Goal: Information Seeking & Learning: Learn about a topic

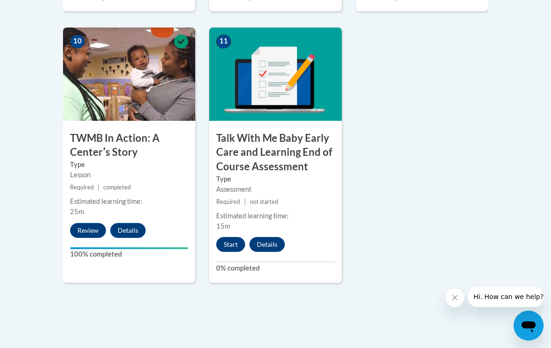
click at [231, 242] on button "Start" at bounding box center [230, 244] width 29 height 15
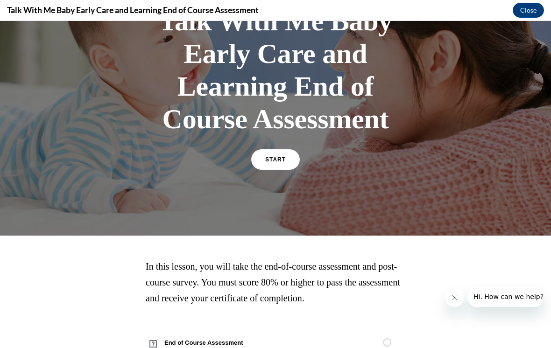
scroll to position [86, 0]
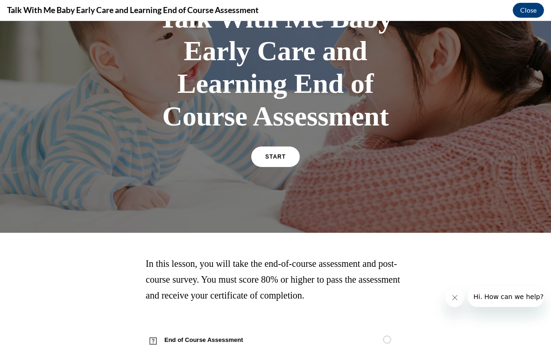
click at [286, 167] on link "START" at bounding box center [275, 157] width 49 height 21
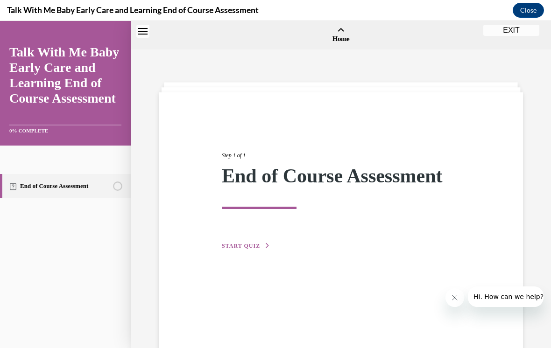
scroll to position [29, 0]
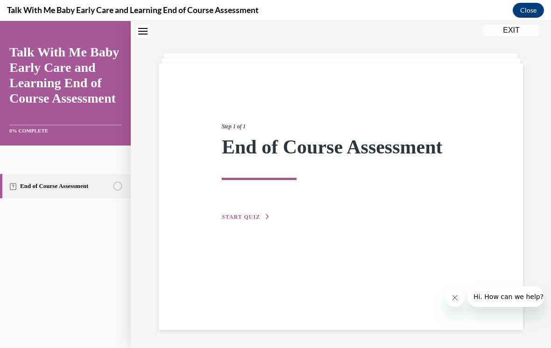
click at [255, 220] on span "START QUIZ" at bounding box center [241, 217] width 38 height 7
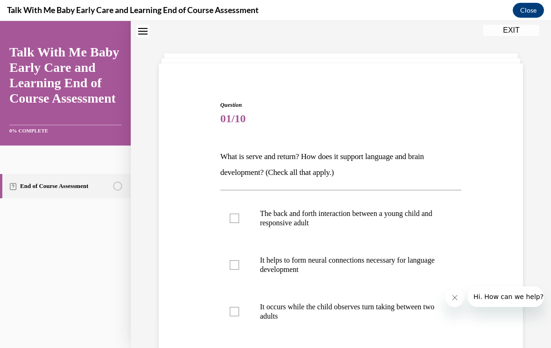
click at [306, 229] on label "The back and forth interaction between a young child and responsive adult" at bounding box center [341, 218] width 242 height 47
click at [239, 223] on input "The back and forth interaction between a young child and responsive adult" at bounding box center [234, 218] width 9 height 9
checkbox input "true"
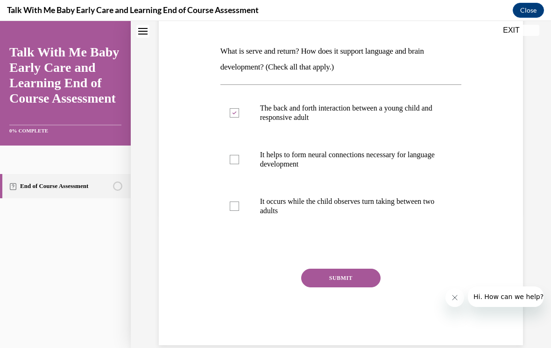
scroll to position [134, 0]
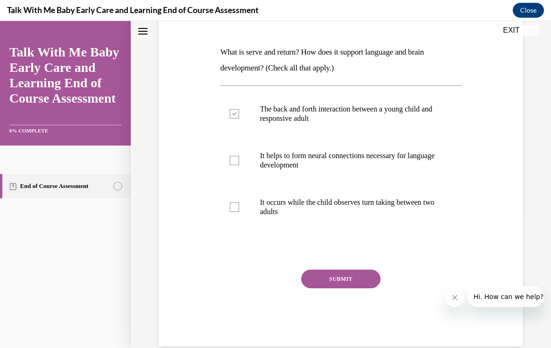
click at [393, 161] on p "It helps to form neural connections necessary for language development" at bounding box center [349, 160] width 178 height 19
click at [239, 161] on input "It helps to form neural connections necessary for language development" at bounding box center [234, 160] width 9 height 9
checkbox input "true"
click at [295, 210] on p "It occurs while the child observes turn taking between two adults" at bounding box center [349, 207] width 178 height 19
click at [239, 210] on input "It occurs while the child observes turn taking between two adults" at bounding box center [234, 207] width 9 height 9
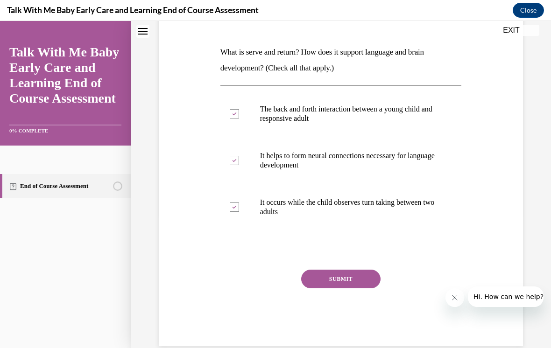
click at [237, 215] on label "It occurs while the child observes turn taking between two adults" at bounding box center [341, 207] width 242 height 47
click at [237, 212] on input "It occurs while the child observes turn taking between two adults" at bounding box center [234, 207] width 9 height 9
checkbox input "false"
click at [358, 282] on button "SUBMIT" at bounding box center [340, 279] width 79 height 19
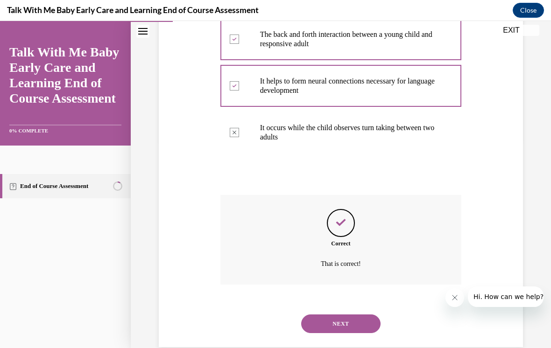
scroll to position [214, 0]
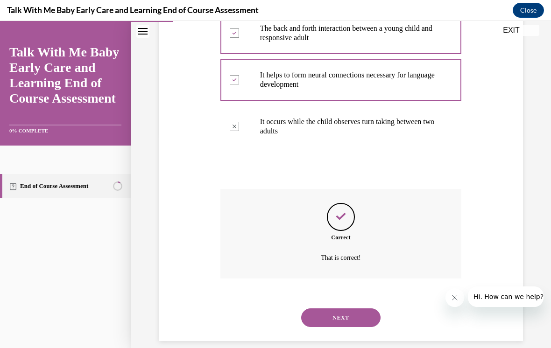
click at [355, 309] on button "NEXT" at bounding box center [340, 318] width 79 height 19
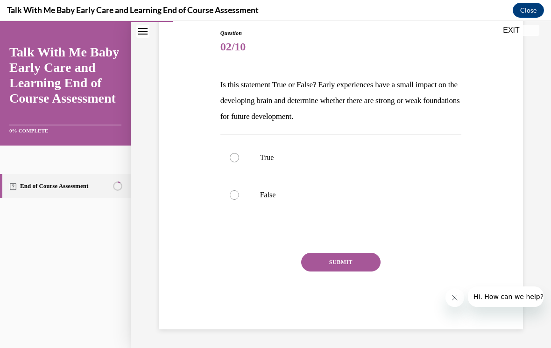
scroll to position [90, 0]
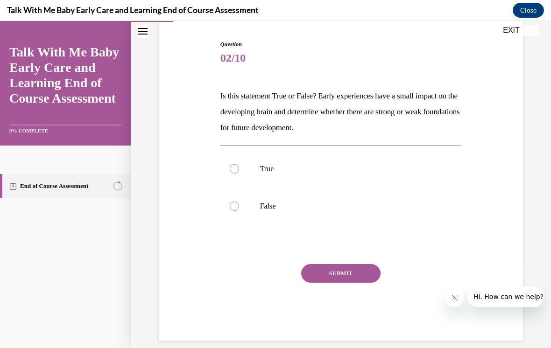
click at [252, 200] on label "False" at bounding box center [341, 206] width 242 height 37
click at [239, 202] on input "False" at bounding box center [234, 206] width 9 height 9
radio input "true"
click at [355, 281] on button "SUBMIT" at bounding box center [340, 273] width 79 height 19
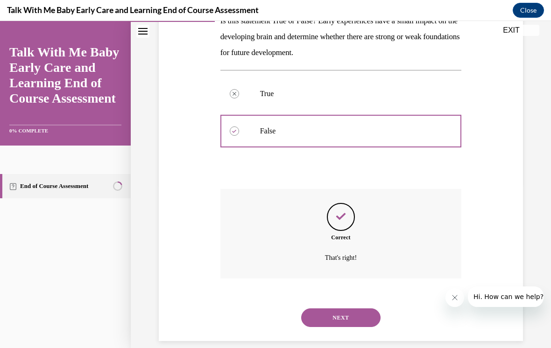
click at [358, 314] on button "NEXT" at bounding box center [340, 318] width 79 height 19
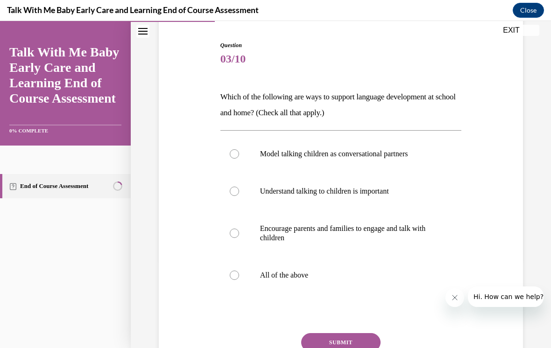
scroll to position [89, 0]
click at [242, 167] on label "Model talking children as conversational partners" at bounding box center [341, 153] width 242 height 37
click at [239, 159] on input "Model talking children as conversational partners" at bounding box center [234, 153] width 9 height 9
radio input "true"
click at [246, 216] on label "Encourage parents and families to engage and talk with children" at bounding box center [341, 233] width 242 height 47
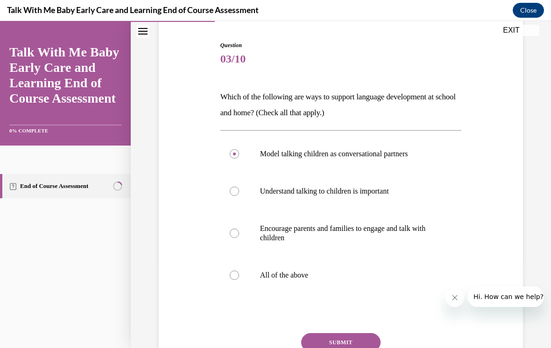
click at [239, 229] on input "Encourage parents and families to engage and talk with children" at bounding box center [234, 233] width 9 height 9
radio input "true"
click at [215, 306] on div "Question 03/10 Which of the following are ways to support language development …" at bounding box center [340, 211] width 369 height 397
click at [238, 283] on label "All of the above" at bounding box center [341, 275] width 242 height 37
click at [238, 280] on input "All of the above" at bounding box center [234, 275] width 9 height 9
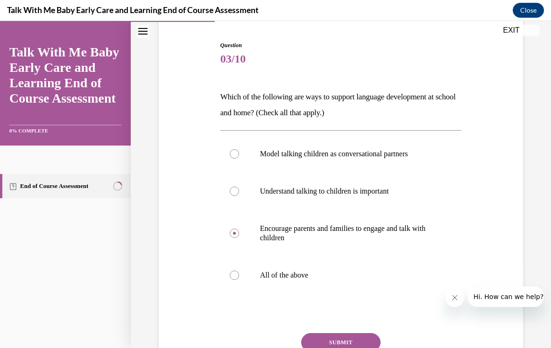
radio input "true"
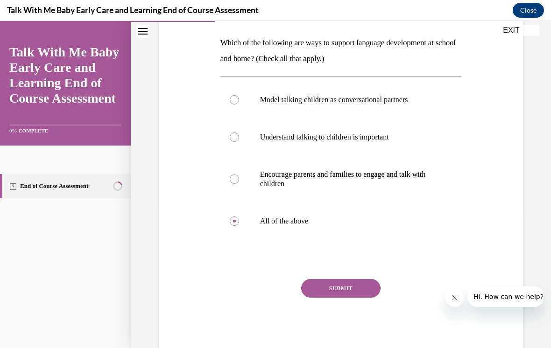
click at [329, 296] on button "SUBMIT" at bounding box center [340, 288] width 79 height 19
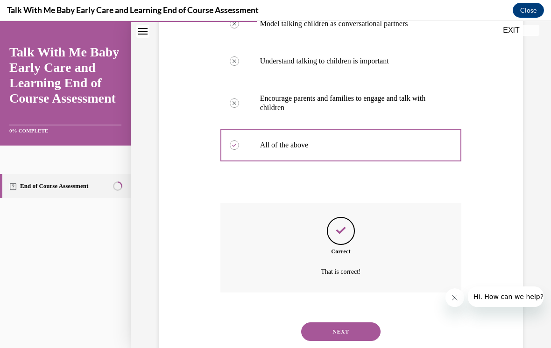
scroll to position [233, 0]
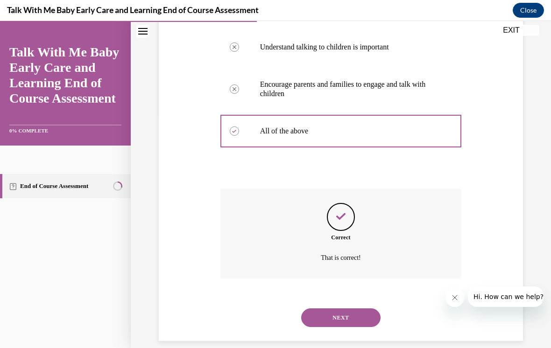
click at [353, 309] on button "NEXT" at bounding box center [340, 318] width 79 height 19
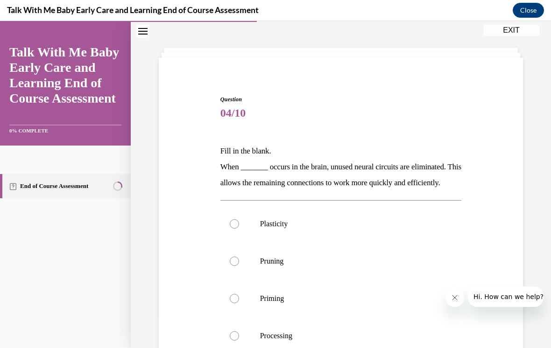
scroll to position [35, 0]
click at [236, 266] on div at bounding box center [234, 261] width 9 height 9
click at [236, 266] on input "Pruning" at bounding box center [234, 261] width 9 height 9
radio input "true"
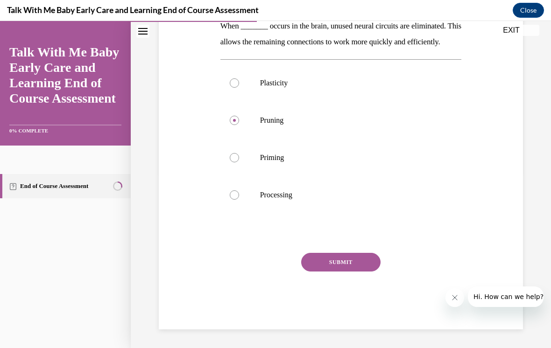
click at [352, 272] on button "SUBMIT" at bounding box center [340, 262] width 79 height 19
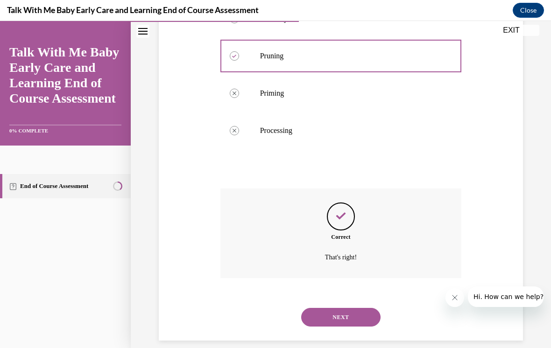
scroll to position [256, 0]
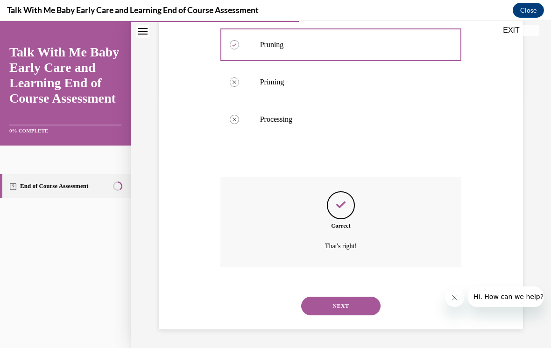
click at [363, 312] on button "NEXT" at bounding box center [340, 306] width 79 height 19
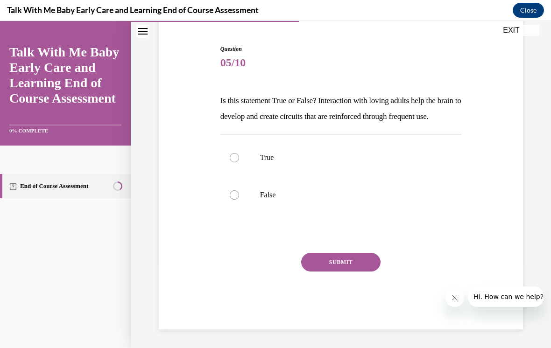
scroll to position [90, 0]
click at [265, 174] on label "True" at bounding box center [341, 157] width 242 height 37
click at [239, 163] on input "True" at bounding box center [234, 157] width 9 height 9
radio input "true"
click at [354, 272] on button "SUBMIT" at bounding box center [340, 262] width 79 height 19
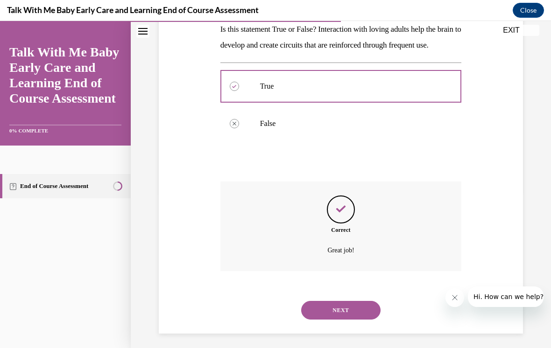
scroll to position [165, 0]
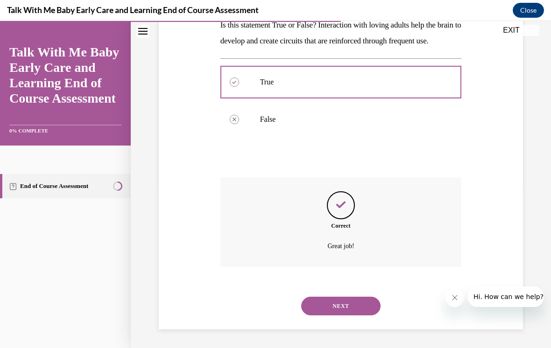
click at [355, 312] on button "NEXT" at bounding box center [340, 306] width 79 height 19
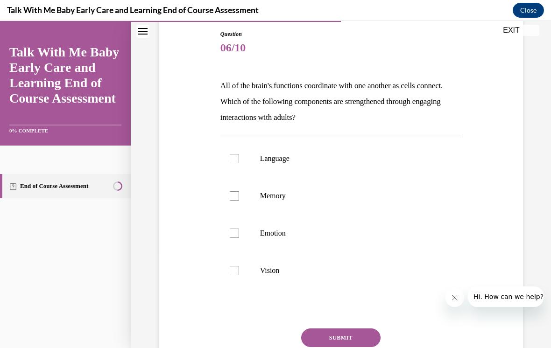
scroll to position [100, 0]
click at [282, 164] on label "Language" at bounding box center [341, 158] width 242 height 37
click at [239, 163] on input "Language" at bounding box center [234, 158] width 9 height 9
checkbox input "true"
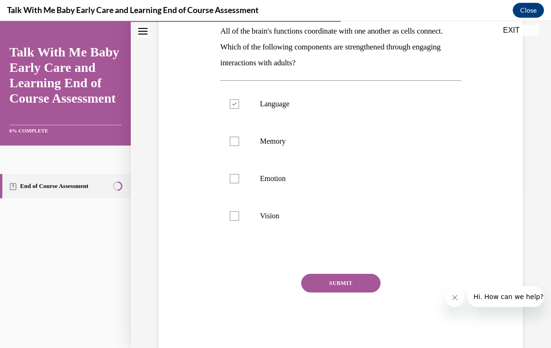
scroll to position [155, 0]
click at [234, 143] on div at bounding box center [234, 141] width 9 height 9
click at [234, 143] on input "Memory" at bounding box center [234, 141] width 9 height 9
checkbox input "true"
click at [243, 180] on label "Emotion" at bounding box center [341, 178] width 242 height 37
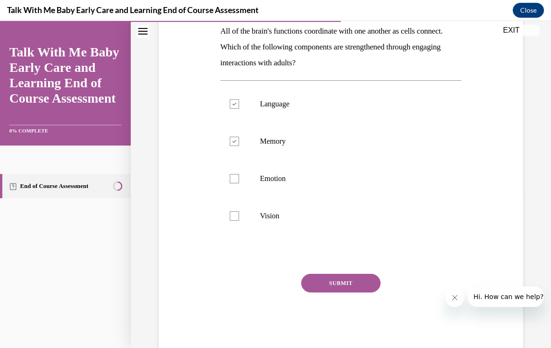
click at [239, 180] on input "Emotion" at bounding box center [234, 178] width 9 height 9
checkbox input "true"
click at [355, 284] on button "SUBMIT" at bounding box center [340, 283] width 79 height 19
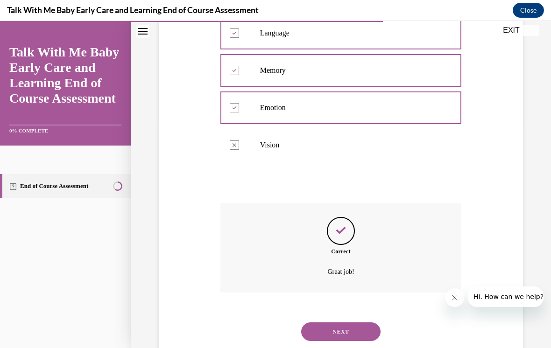
scroll to position [240, 0]
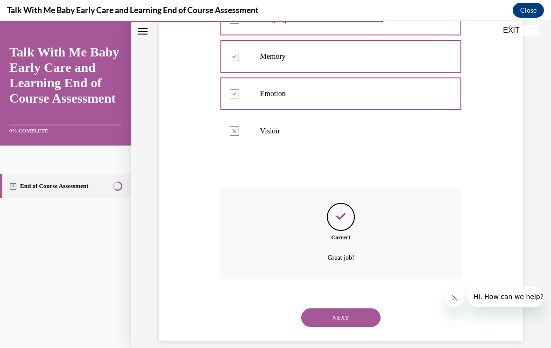
click at [357, 311] on button "NEXT" at bounding box center [340, 318] width 79 height 19
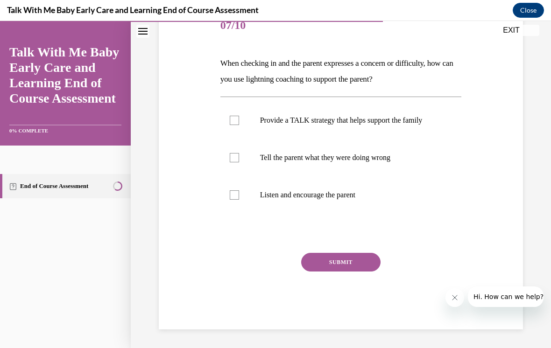
scroll to position [104, 0]
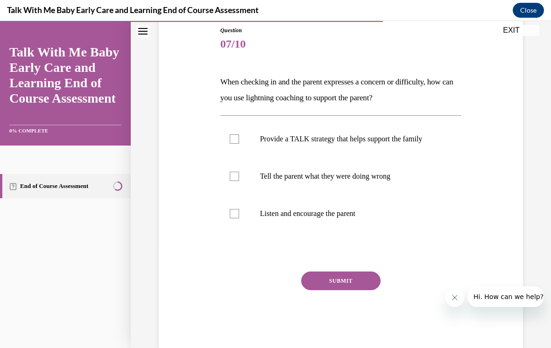
click at [412, 148] on label "Provide a TALK strategy that helps support the family" at bounding box center [341, 139] width 242 height 37
click at [239, 144] on input "Provide a TALK strategy that helps support the family" at bounding box center [234, 139] width 9 height 9
checkbox input "true"
click at [343, 222] on label "Listen and encourage the parent" at bounding box center [341, 213] width 242 height 37
click at [239, 219] on input "Listen and encourage the parent" at bounding box center [234, 213] width 9 height 9
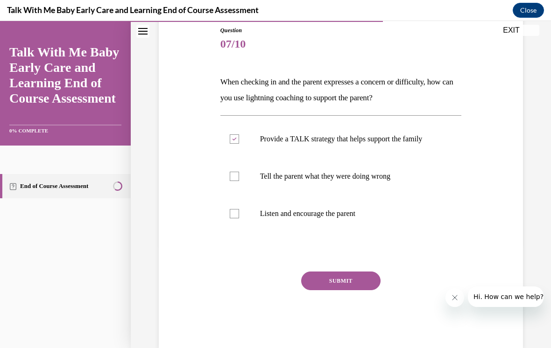
checkbox input "true"
click at [351, 289] on button "SUBMIT" at bounding box center [340, 281] width 79 height 19
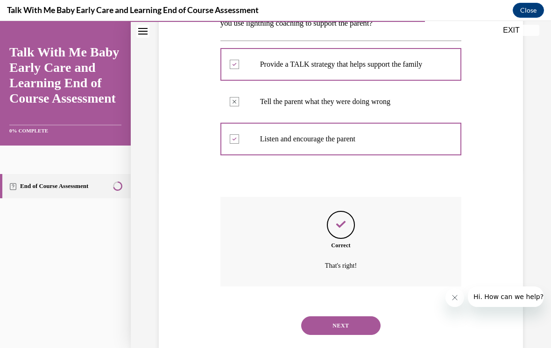
scroll to position [186, 0]
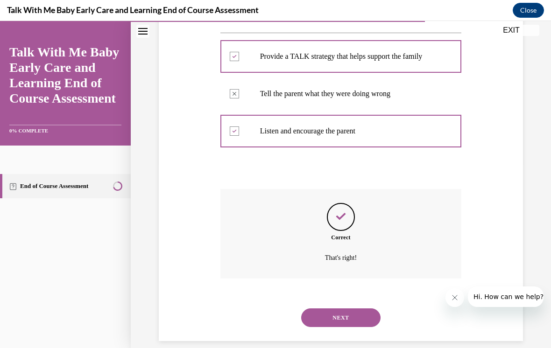
click at [341, 314] on button "NEXT" at bounding box center [340, 318] width 79 height 19
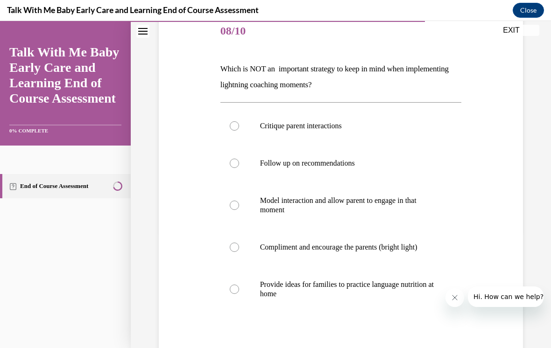
scroll to position [117, 0]
click at [335, 142] on label "Critique parent interactions" at bounding box center [341, 125] width 242 height 37
click at [239, 131] on input "Critique parent interactions" at bounding box center [234, 125] width 9 height 9
radio input "true"
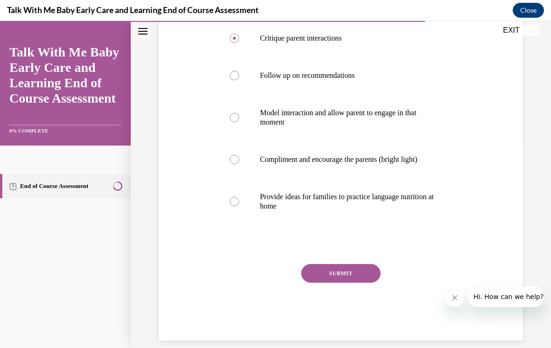
click at [357, 279] on button "SUBMIT" at bounding box center [340, 273] width 79 height 19
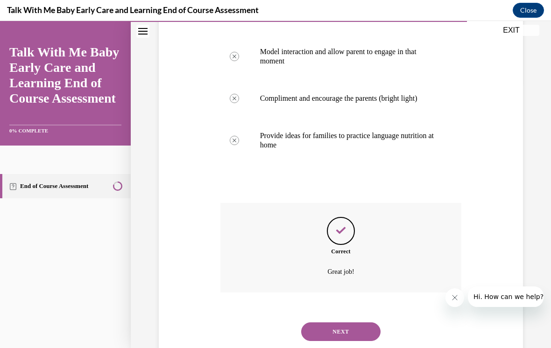
scroll to position [280, 0]
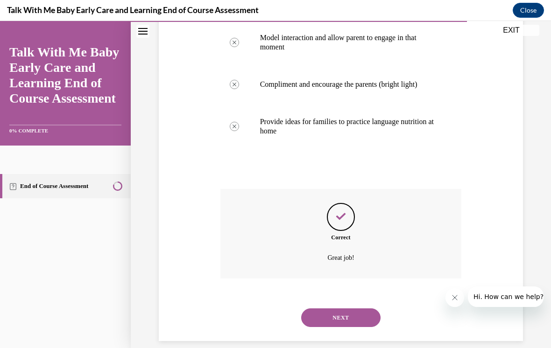
click at [363, 315] on button "NEXT" at bounding box center [340, 318] width 79 height 19
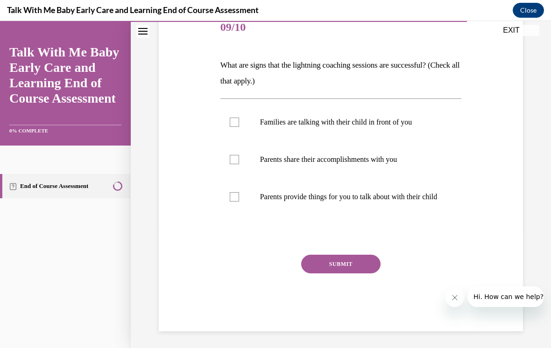
click at [407, 147] on label "Parents share their accomplishments with you" at bounding box center [341, 159] width 242 height 37
click at [239, 155] on input "Parents share their accomplishments with you" at bounding box center [234, 159] width 9 height 9
checkbox input "true"
click at [403, 131] on label "Families are talking with their child in front of you" at bounding box center [341, 122] width 242 height 37
click at [239, 127] on input "Families are talking with their child in front of you" at bounding box center [234, 122] width 9 height 9
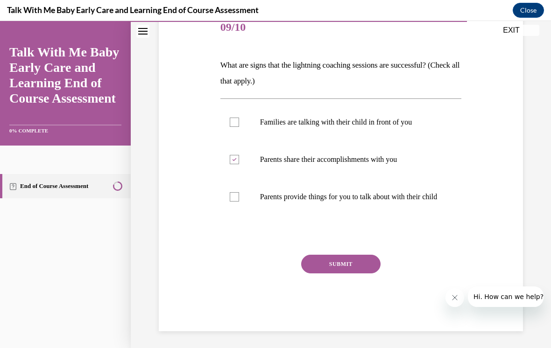
checkbox input "true"
click at [396, 233] on div "Question 09/10 What are signs that the lightning coaching sessions are successf…" at bounding box center [341, 170] width 242 height 322
click at [396, 216] on label "Parents provide things for you to talk about with their child" at bounding box center [341, 196] width 242 height 37
click at [239, 202] on input "Parents provide things for you to talk about with their child" at bounding box center [234, 196] width 9 height 9
checkbox input "true"
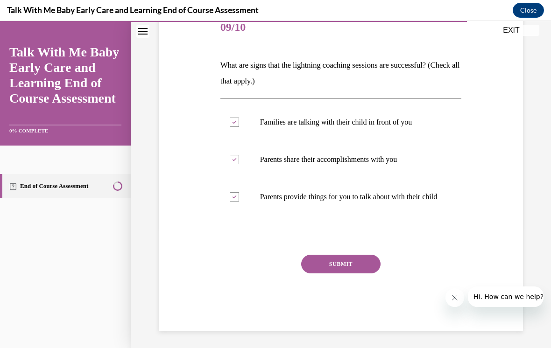
click at [360, 292] on div "SUBMIT" at bounding box center [341, 278] width 242 height 47
click at [360, 301] on div "SUBMIT" at bounding box center [341, 278] width 242 height 47
click at [360, 290] on div "SUBMIT" at bounding box center [341, 278] width 242 height 47
click at [354, 297] on div "SUBMIT" at bounding box center [341, 278] width 242 height 47
click at [351, 289] on div "SUBMIT" at bounding box center [341, 278] width 242 height 47
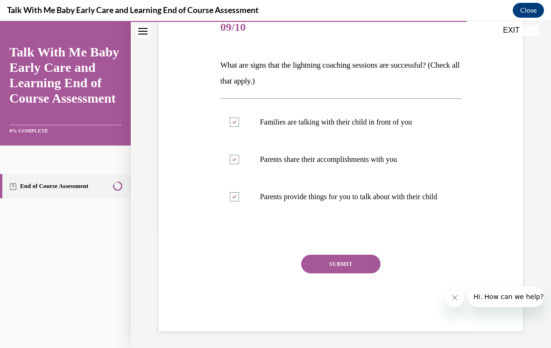
click at [349, 274] on button "SUBMIT" at bounding box center [340, 264] width 79 height 19
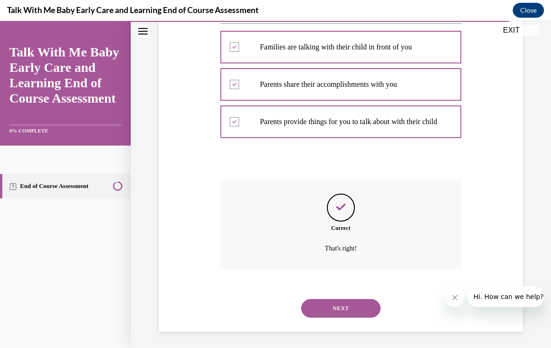
click at [358, 309] on button "NEXT" at bounding box center [340, 308] width 79 height 19
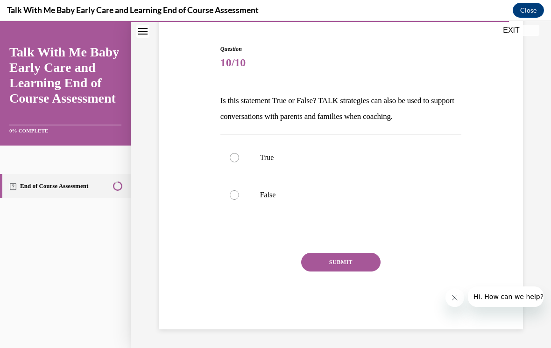
scroll to position [74, 0]
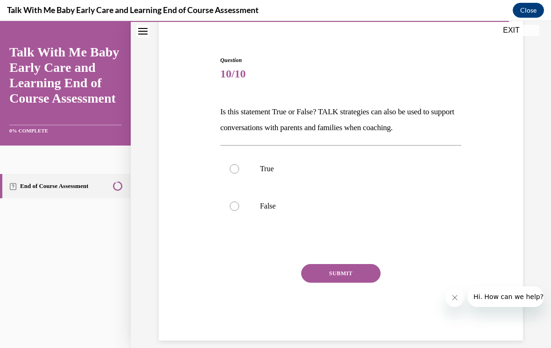
click at [267, 178] on label "True" at bounding box center [341, 168] width 242 height 37
click at [239, 174] on input "True" at bounding box center [234, 168] width 9 height 9
radio input "true"
click at [361, 273] on button "SUBMIT" at bounding box center [340, 273] width 79 height 19
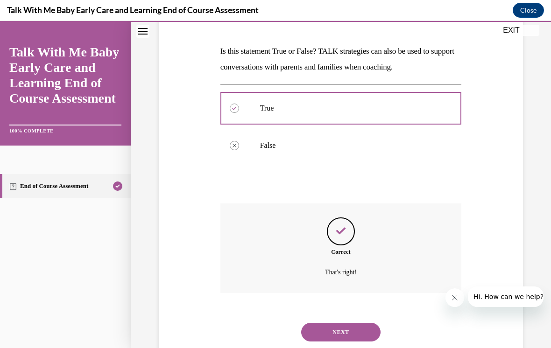
scroll to position [149, 0]
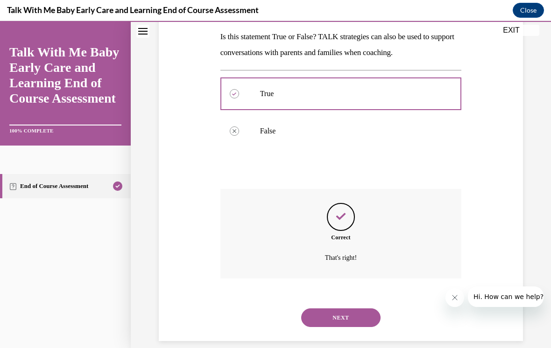
click at [362, 309] on button "NEXT" at bounding box center [340, 318] width 79 height 19
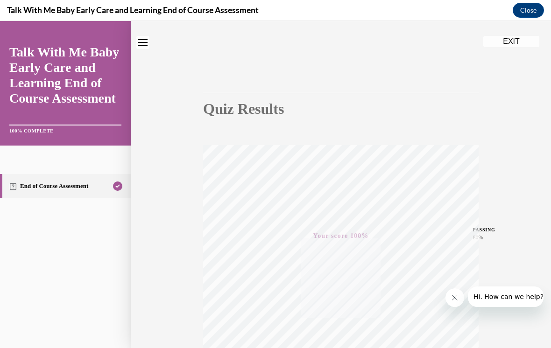
scroll to position [6, 0]
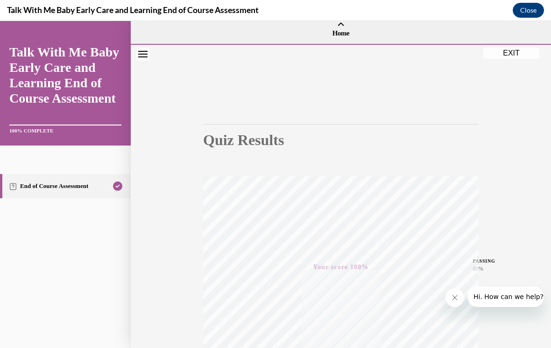
click at [516, 52] on button "EXIT" at bounding box center [511, 53] width 56 height 11
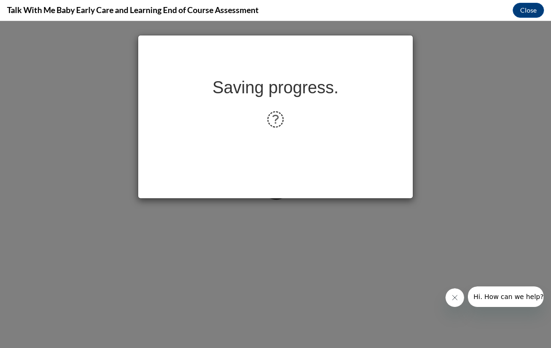
scroll to position [0, 0]
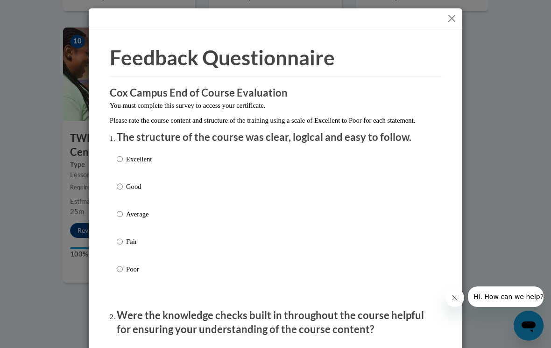
click at [134, 195] on label "Good" at bounding box center [134, 194] width 35 height 25
click at [123, 192] on input "Good" at bounding box center [120, 187] width 6 height 10
radio input "true"
click at [135, 192] on label "Good" at bounding box center [134, 194] width 35 height 25
click at [123, 192] on input "Good" at bounding box center [120, 187] width 6 height 10
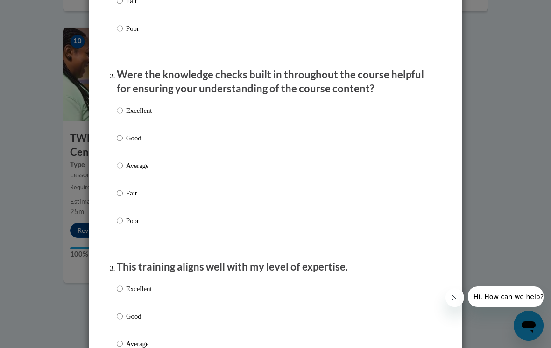
scroll to position [245, 0]
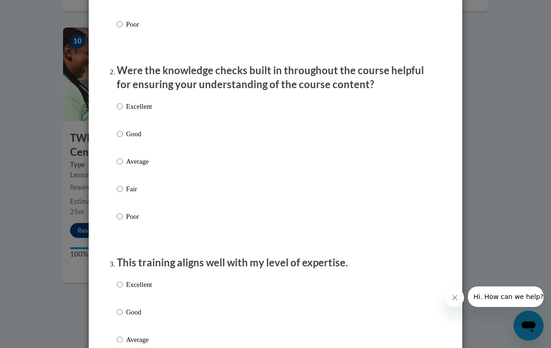
click at [142, 138] on label "Good" at bounding box center [134, 141] width 35 height 25
click at [123, 138] on input "Good" at bounding box center [120, 134] width 6 height 10
radio input "true"
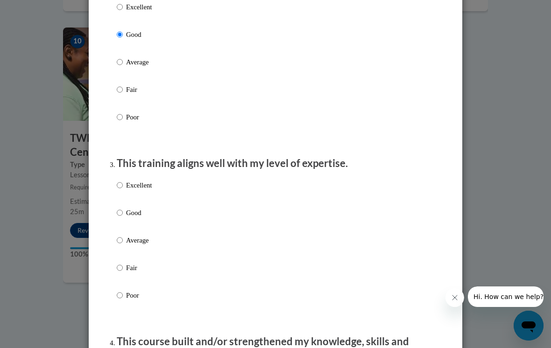
scroll to position [345, 0]
click at [141, 228] on label "Good" at bounding box center [134, 219] width 35 height 25
click at [123, 218] on input "Good" at bounding box center [120, 212] width 6 height 10
radio input "true"
click at [315, 256] on div "Excellent Good Average Fair Poor" at bounding box center [276, 251] width 318 height 152
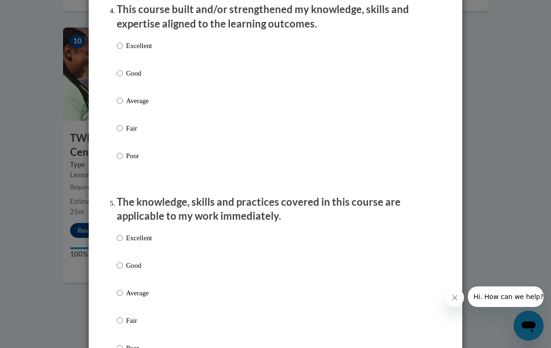
scroll to position [683, 0]
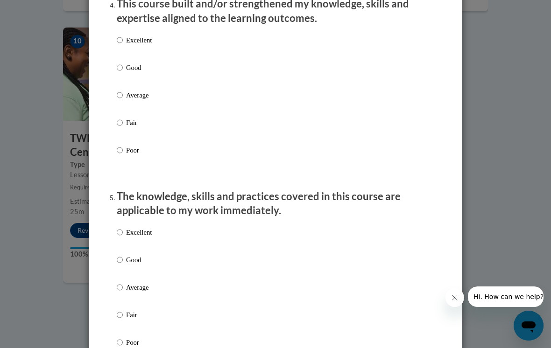
click at [135, 72] on label "Good" at bounding box center [134, 75] width 35 height 25
click at [123, 72] on input "Good" at bounding box center [120, 68] width 6 height 10
radio input "true"
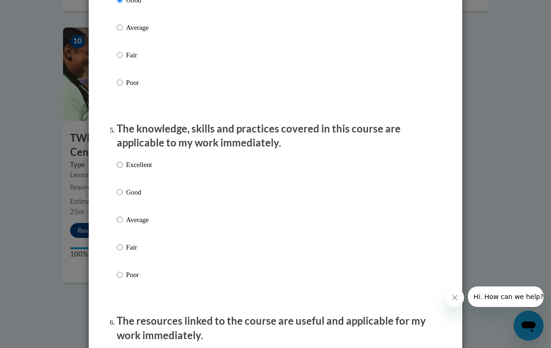
scroll to position [751, 0]
click at [142, 192] on p "Good" at bounding box center [139, 192] width 26 height 10
click at [123, 192] on input "Good" at bounding box center [120, 192] width 6 height 10
radio input "true"
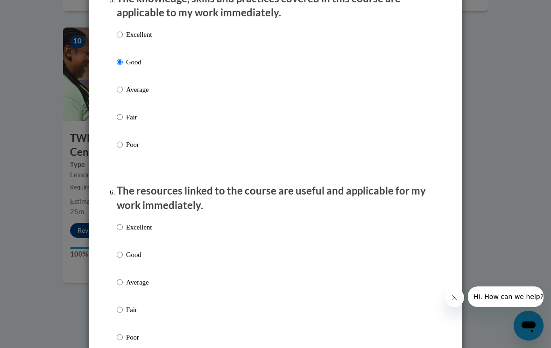
scroll to position [891, 0]
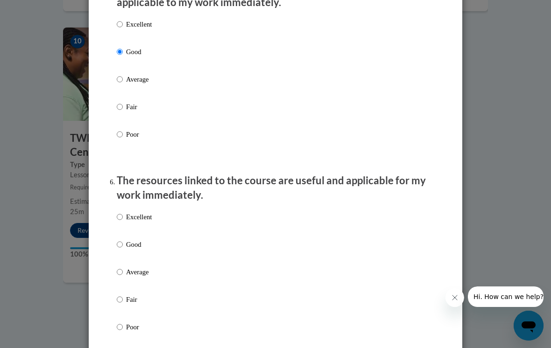
click at [142, 248] on label "Good" at bounding box center [134, 252] width 35 height 25
click at [123, 248] on input "Good" at bounding box center [120, 245] width 6 height 10
radio input "true"
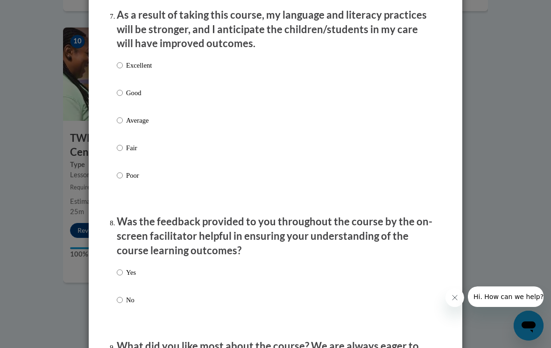
scroll to position [1271, 0]
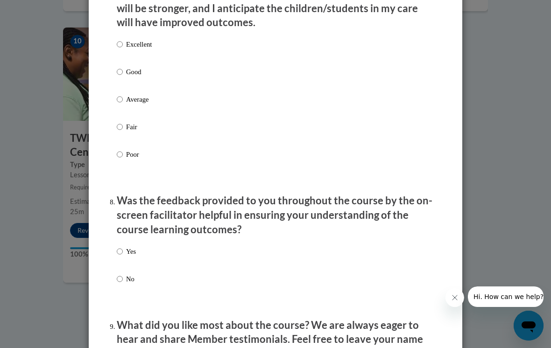
click at [143, 100] on label "Average" at bounding box center [134, 106] width 35 height 25
click at [123, 100] on input "Average" at bounding box center [120, 99] width 6 height 10
radio input "true"
click at [142, 252] on div "Yes No" at bounding box center [276, 277] width 318 height 70
click at [123, 247] on input "Yes" at bounding box center [120, 252] width 6 height 10
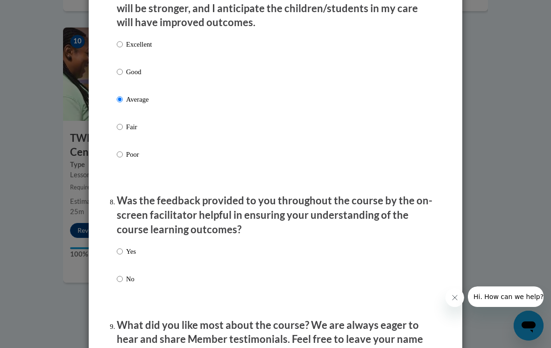
radio input "true"
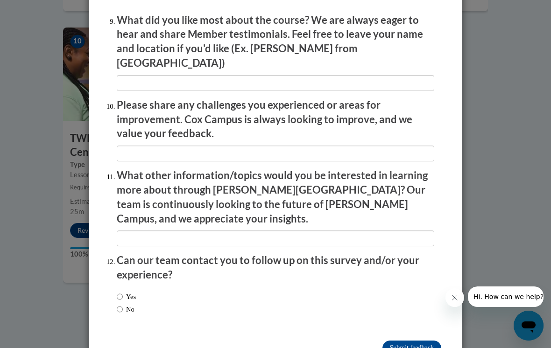
scroll to position [1576, 0]
click at [122, 292] on input "Yes" at bounding box center [120, 297] width 6 height 10
radio input "true"
click at [123, 305] on input "No" at bounding box center [120, 310] width 6 height 10
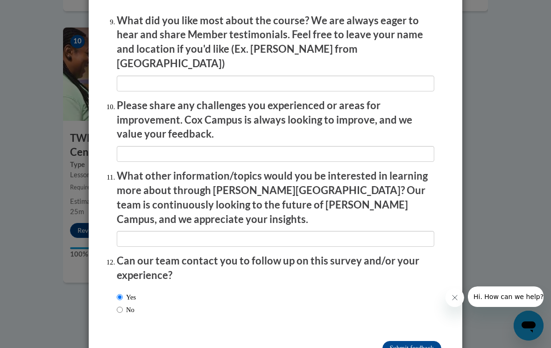
radio input "true"
click at [413, 341] on input "Submit feedback" at bounding box center [412, 348] width 59 height 15
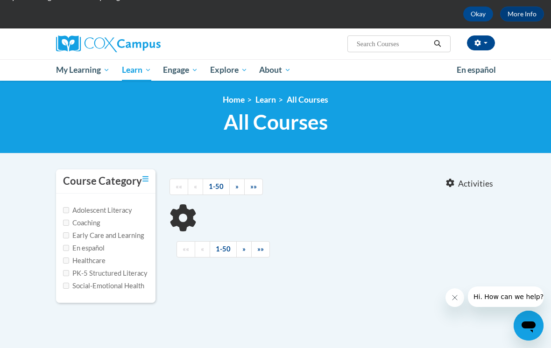
scroll to position [45, 0]
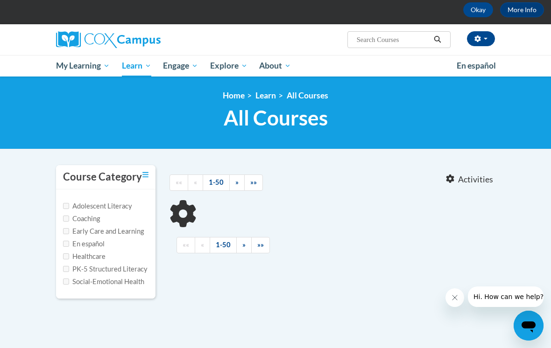
type input "Language"
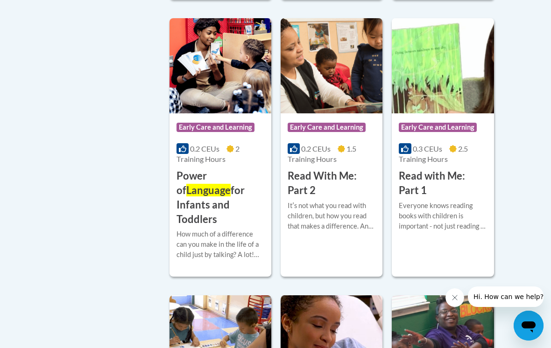
scroll to position [1124, 0]
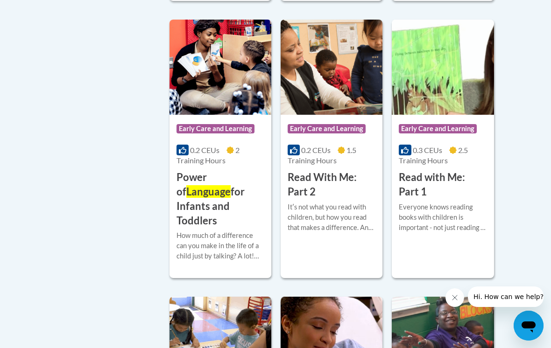
click at [215, 199] on h3 "Power of Language for Infants and Toddlers" at bounding box center [221, 199] width 88 height 57
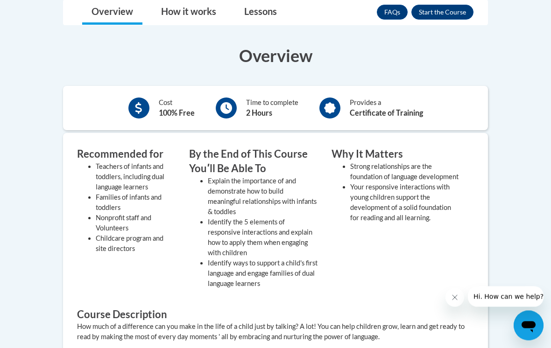
scroll to position [285, 0]
click at [462, 17] on button "Enroll" at bounding box center [443, 12] width 62 height 15
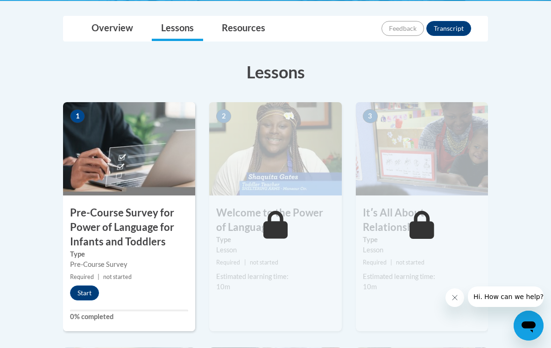
scroll to position [233, 0]
